Goal: Transaction & Acquisition: Download file/media

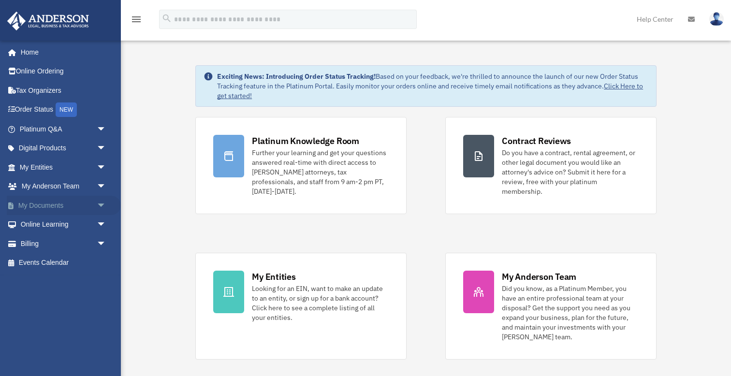
click at [101, 206] on span "arrow_drop_down" at bounding box center [106, 206] width 19 height 20
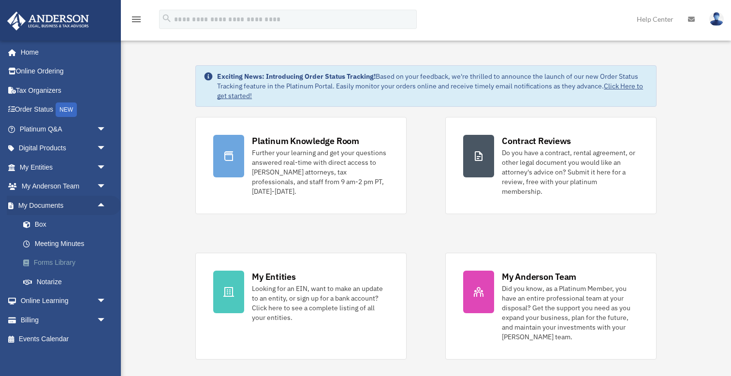
click at [54, 260] on link "Forms Library" at bounding box center [67, 262] width 107 height 19
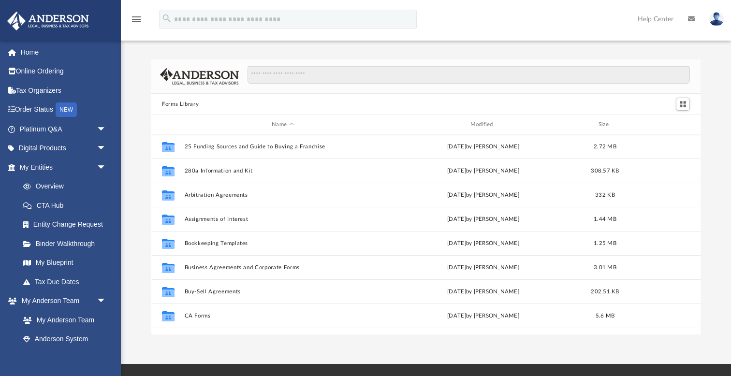
scroll to position [220, 549]
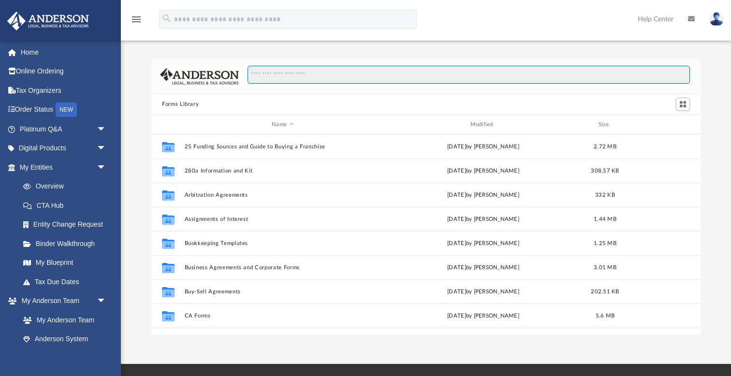
click at [277, 75] on input "Search files and folders" at bounding box center [469, 75] width 443 height 18
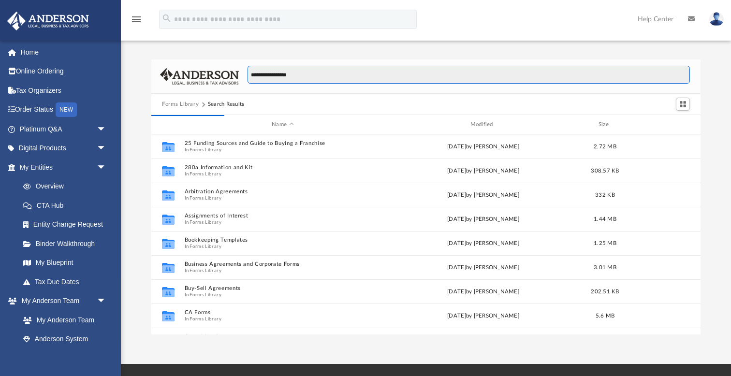
scroll to position [190, 549]
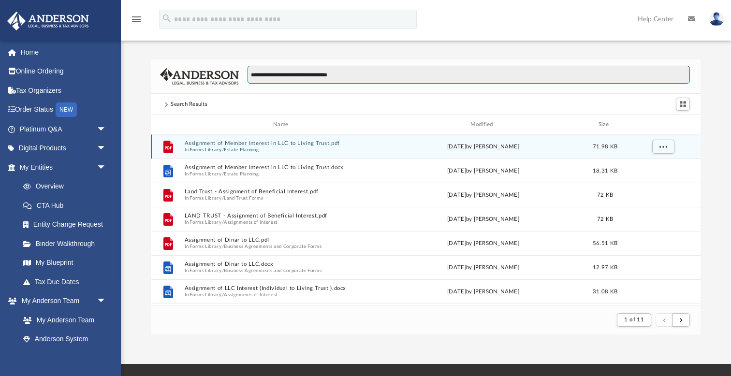
type input "**********"
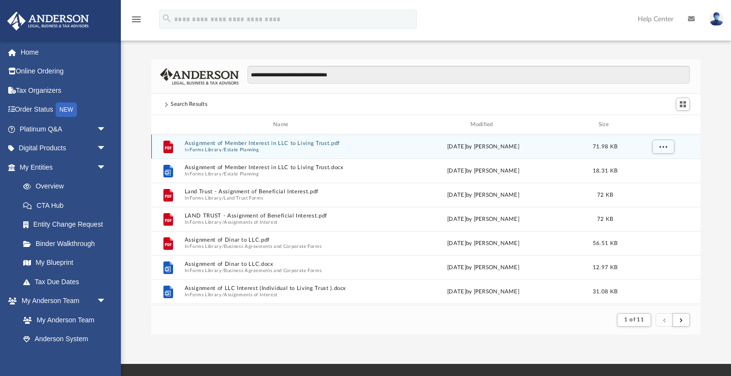
click at [266, 147] on span "In Forms Library / Estate Planning" at bounding box center [283, 150] width 196 height 6
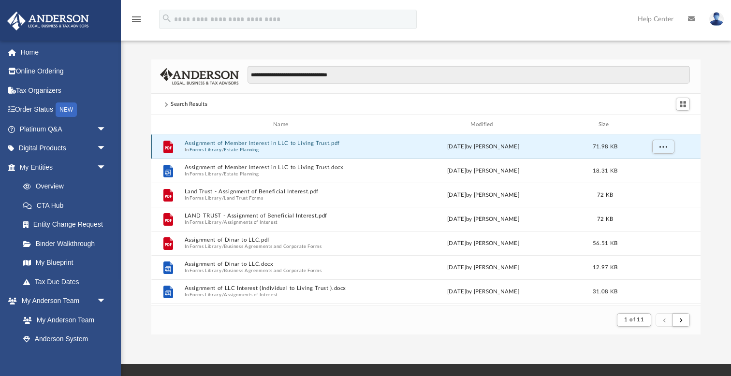
click at [234, 143] on button "Assignment of Member Interest in LLC to Living Trust.pdf" at bounding box center [283, 143] width 196 height 6
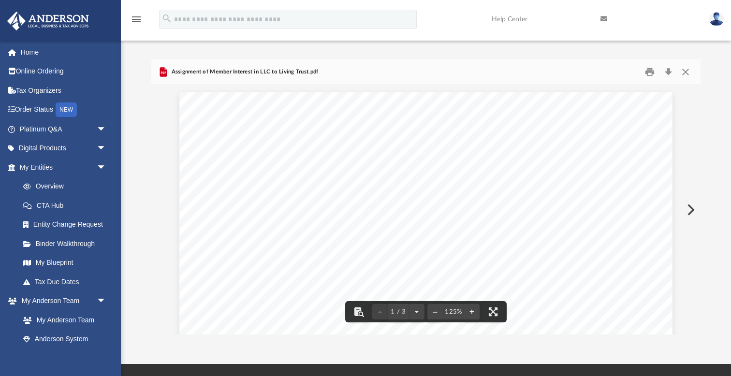
scroll to position [0, 0]
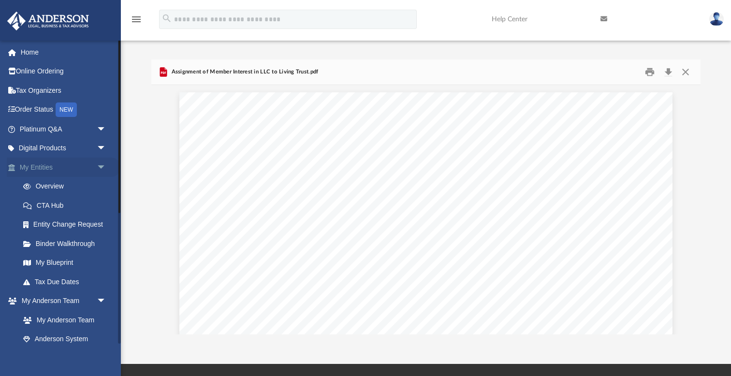
click at [103, 166] on span "arrow_drop_down" at bounding box center [106, 168] width 19 height 20
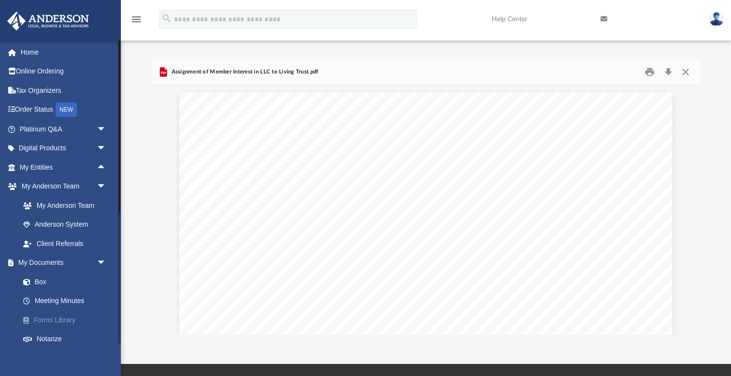
click at [66, 316] on link "Forms Library" at bounding box center [67, 319] width 107 height 19
click at [63, 316] on link "Forms Library" at bounding box center [67, 319] width 107 height 19
click at [51, 316] on link "Forms Library" at bounding box center [67, 319] width 107 height 19
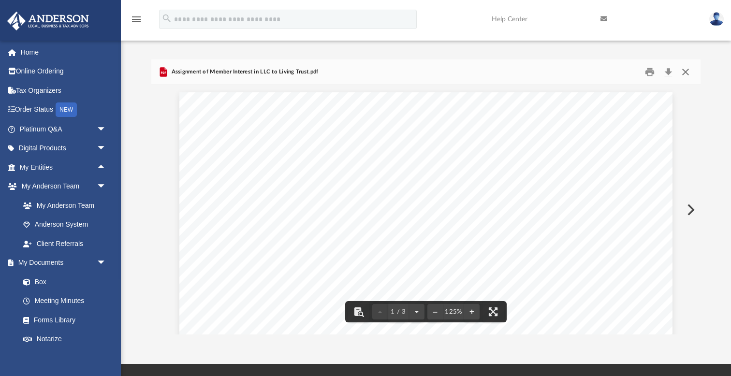
click at [685, 72] on button "Close" at bounding box center [685, 72] width 17 height 15
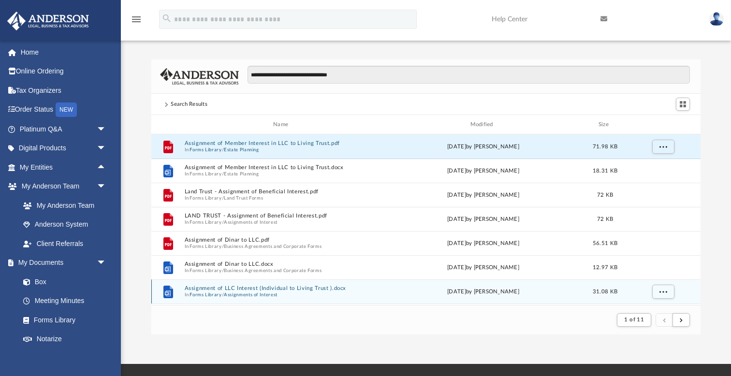
click at [277, 291] on button "Assignment of LLC Interest (Individual to Living Trust ).docx" at bounding box center [283, 288] width 196 height 6
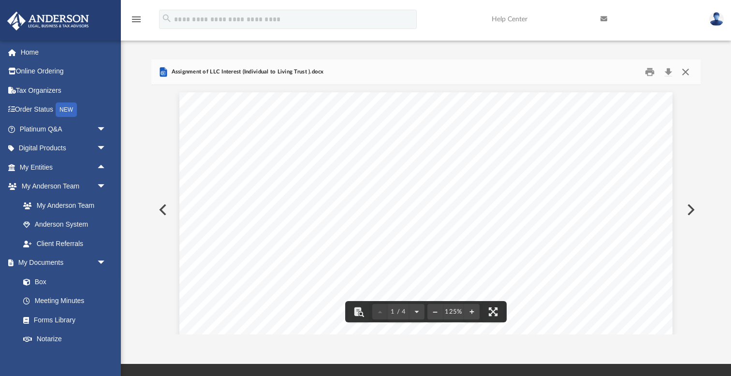
click at [688, 72] on button "Close" at bounding box center [685, 72] width 17 height 15
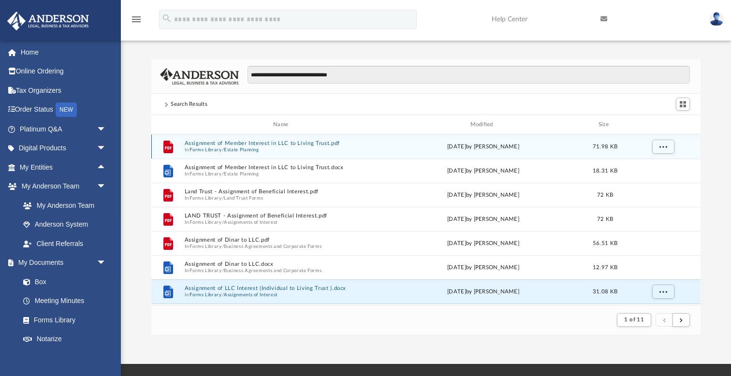
click at [290, 150] on span "In Forms Library / Estate Planning" at bounding box center [283, 150] width 196 height 6
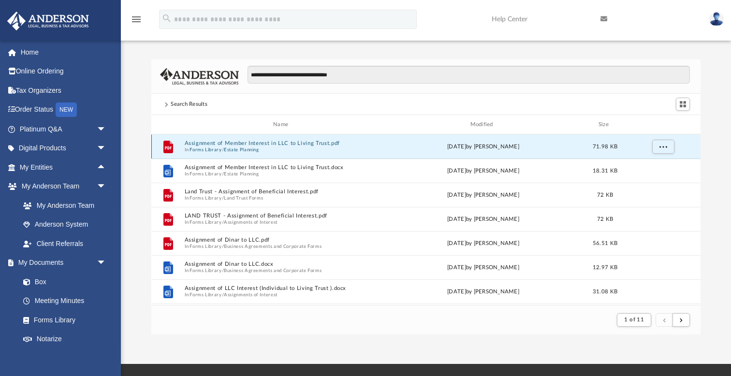
click at [278, 144] on button "Assignment of Member Interest in LLC to Living Trust.pdf" at bounding box center [283, 143] width 196 height 6
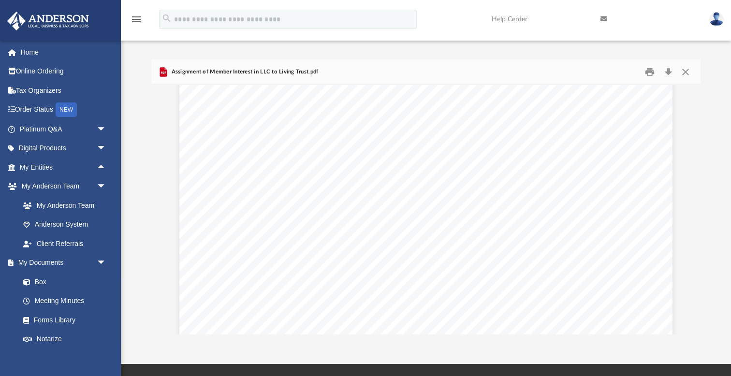
scroll to position [638, 0]
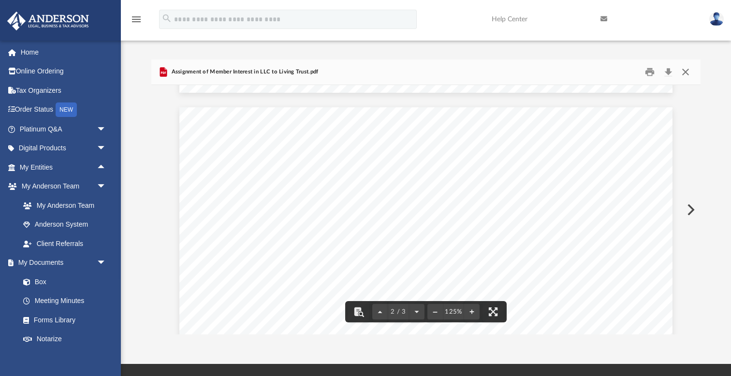
click at [687, 71] on button "Close" at bounding box center [685, 72] width 17 height 15
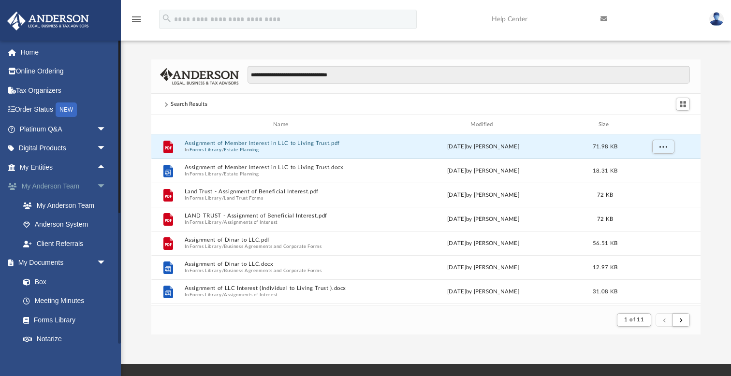
click at [97, 183] on span "arrow_drop_down" at bounding box center [106, 187] width 19 height 20
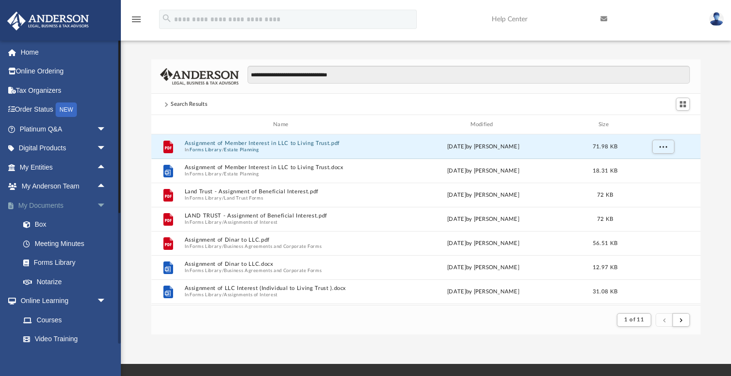
click at [100, 205] on span "arrow_drop_down" at bounding box center [106, 206] width 19 height 20
